Goal: Transaction & Acquisition: Purchase product/service

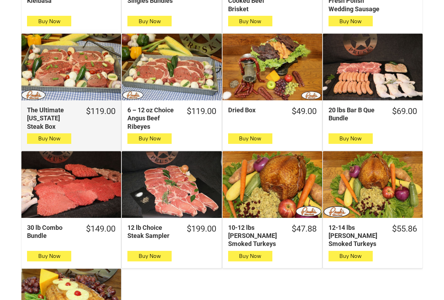
scroll to position [421, 0]
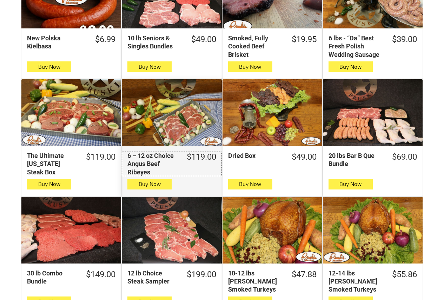
click at [155, 161] on div "6 – 12 oz Choice Angus Beef Ribeyes" at bounding box center [152, 163] width 50 height 25
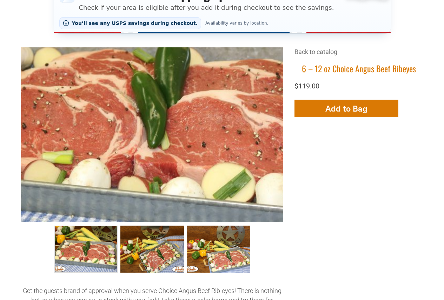
scroll to position [187, 0]
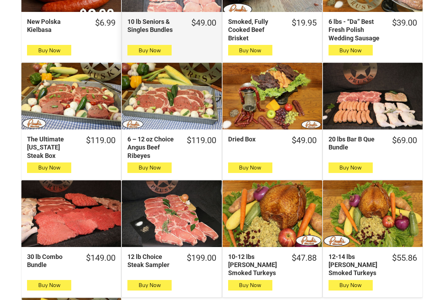
scroll to position [514, 0]
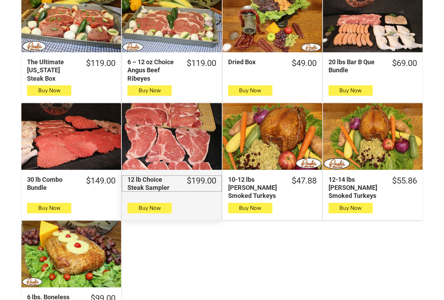
click at [154, 179] on div "12 lb Choice Steak Sampler" at bounding box center [152, 183] width 50 height 16
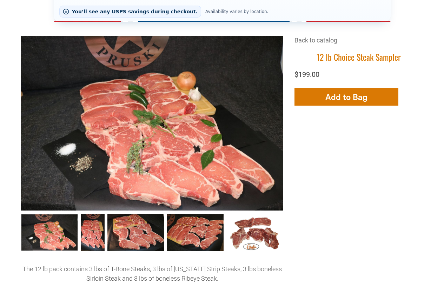
scroll to position [187, 0]
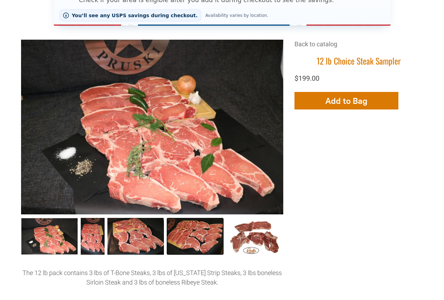
click at [196, 245] on link "12 lb Choice Steak Sampler 3" at bounding box center [195, 236] width 57 height 37
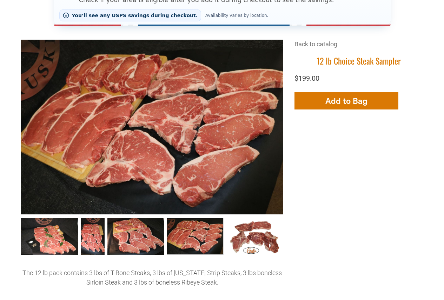
scroll to position [0, 0]
